Goal: Find specific page/section: Find specific page/section

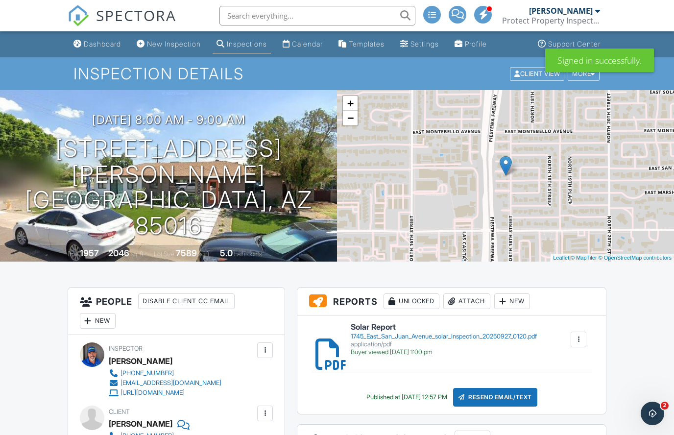
click at [250, 19] on input "text" at bounding box center [317, 16] width 196 height 20
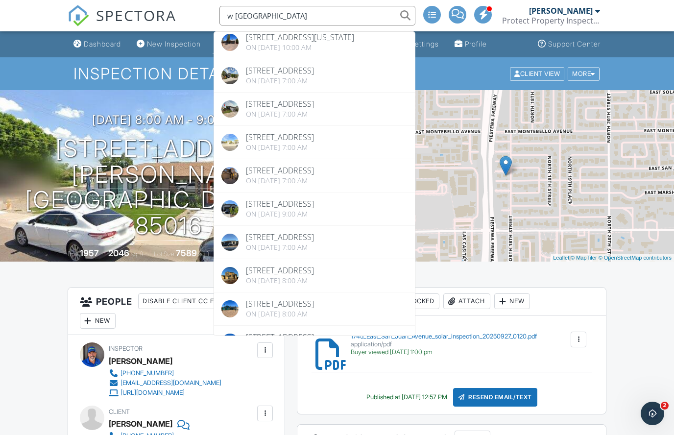
scroll to position [189, 0]
type input "w [GEOGRAPHIC_DATA]"
drag, startPoint x: 250, startPoint y: 16, endPoint x: 0, endPoint y: 0, distance: 251.3
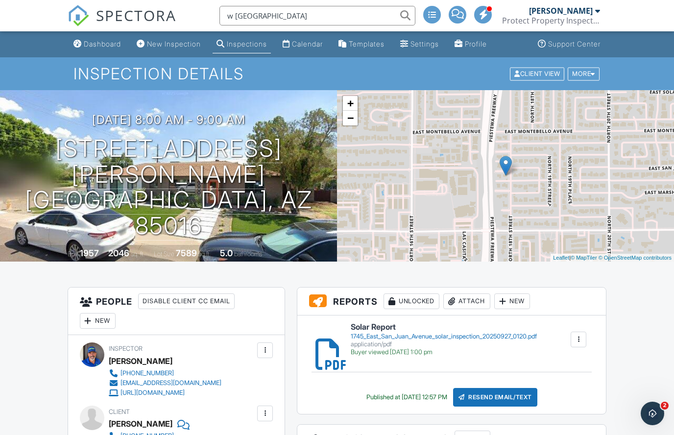
click at [273, 17] on input "w [GEOGRAPHIC_DATA]" at bounding box center [317, 16] width 196 height 20
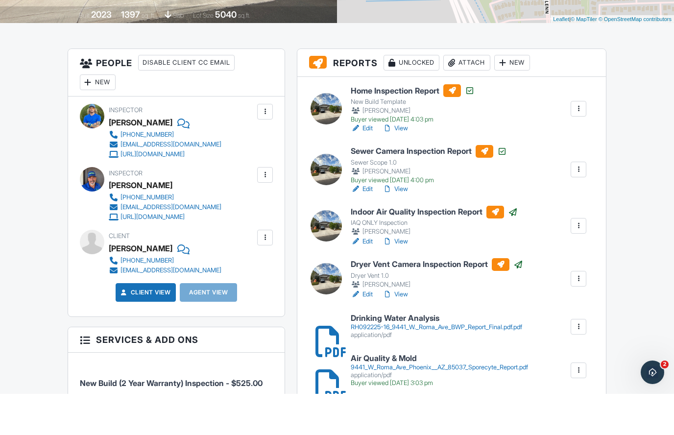
scroll to position [200, 0]
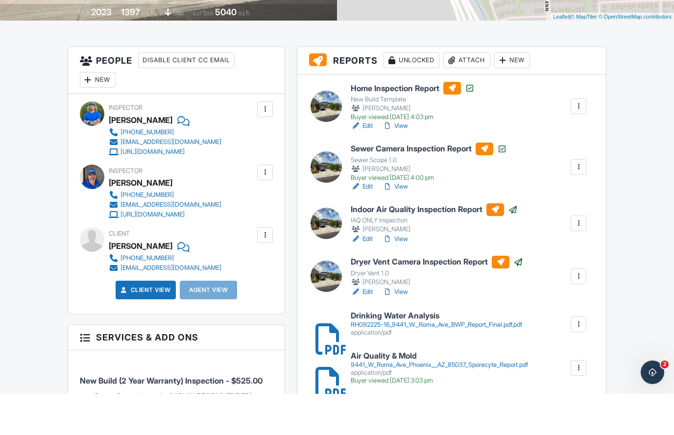
click at [577, 360] on div at bounding box center [578, 365] width 10 height 10
click at [484, 362] on div "RH092225-16_9441_W._Roma_Ave_BWP_Report_Final.pdf.pdf" at bounding box center [436, 366] width 171 height 8
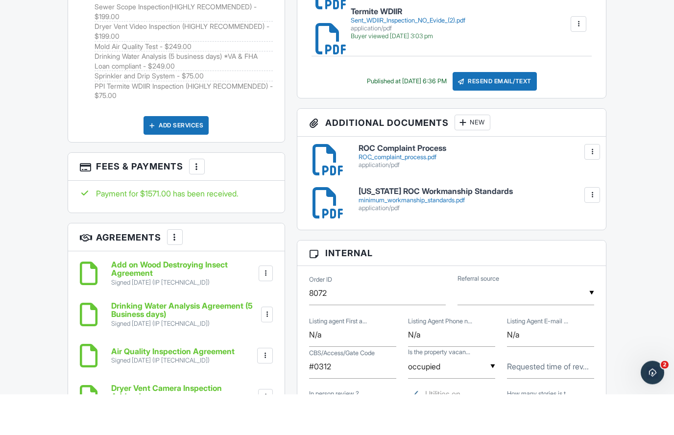
scroll to position [0, 0]
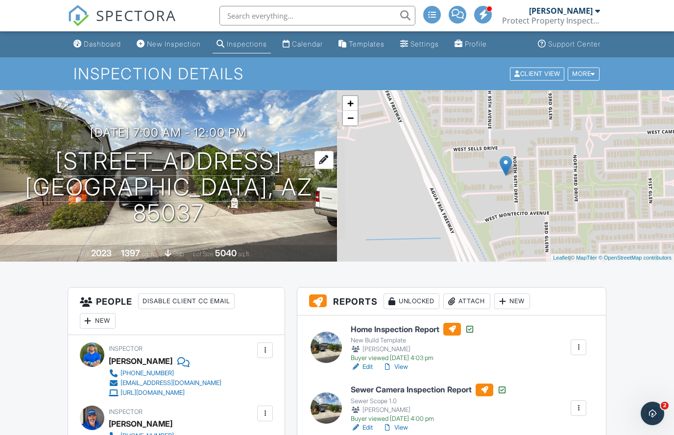
click at [209, 173] on h1 "9441 W Roma Ave Phoenix, AZ 85037" at bounding box center [169, 186] width 306 height 77
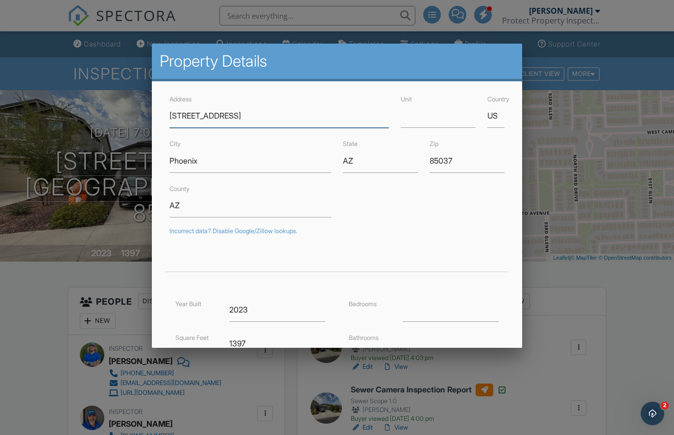
click at [212, 119] on input "9441 W Roma Ave" at bounding box center [279, 116] width 220 height 24
